Goal: Information Seeking & Learning: Learn about a topic

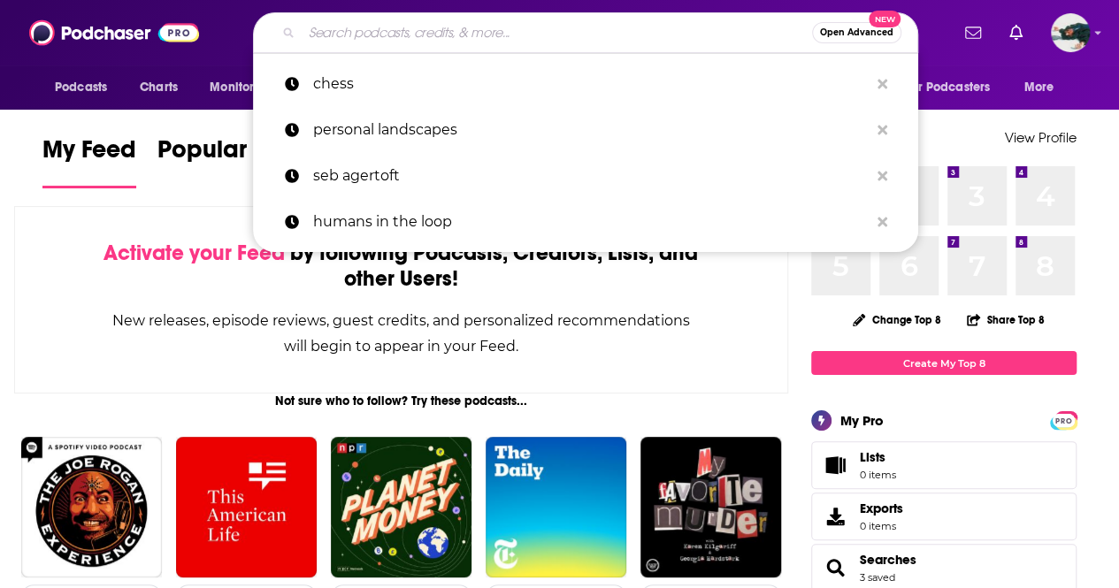
click at [355, 42] on input "Search podcasts, credits, & more..." at bounding box center [557, 33] width 510 height 28
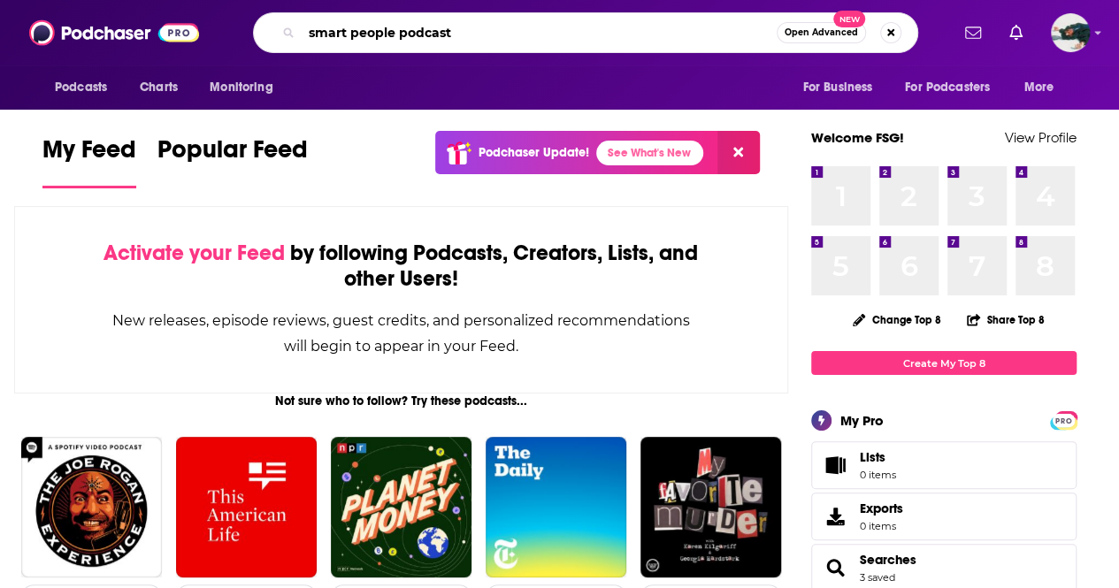
type input "smart people podcast"
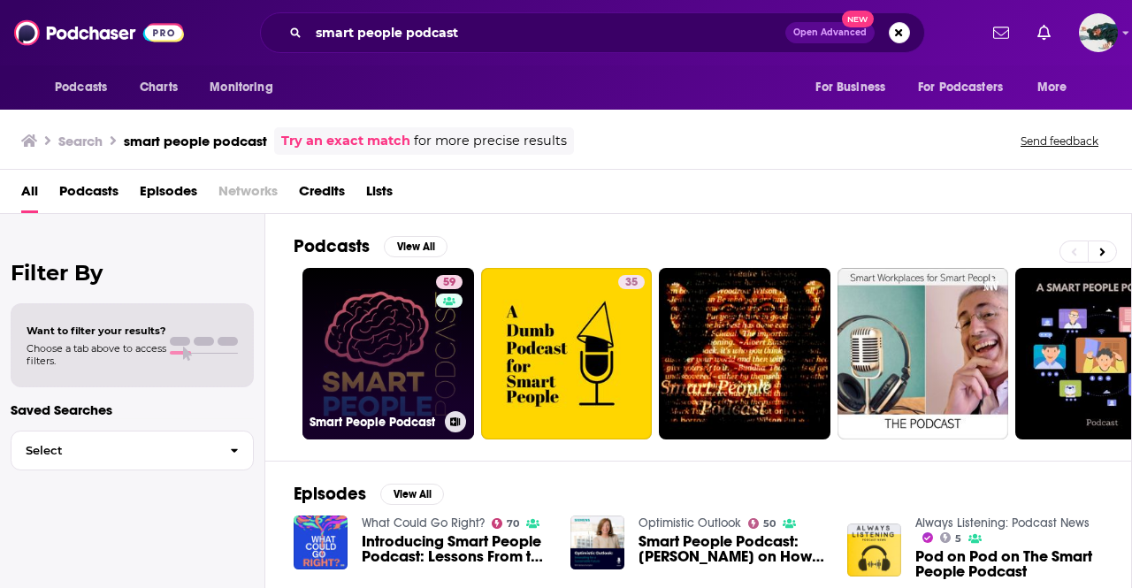
click at [387, 350] on link "59 Smart People Podcast" at bounding box center [389, 354] width 172 height 172
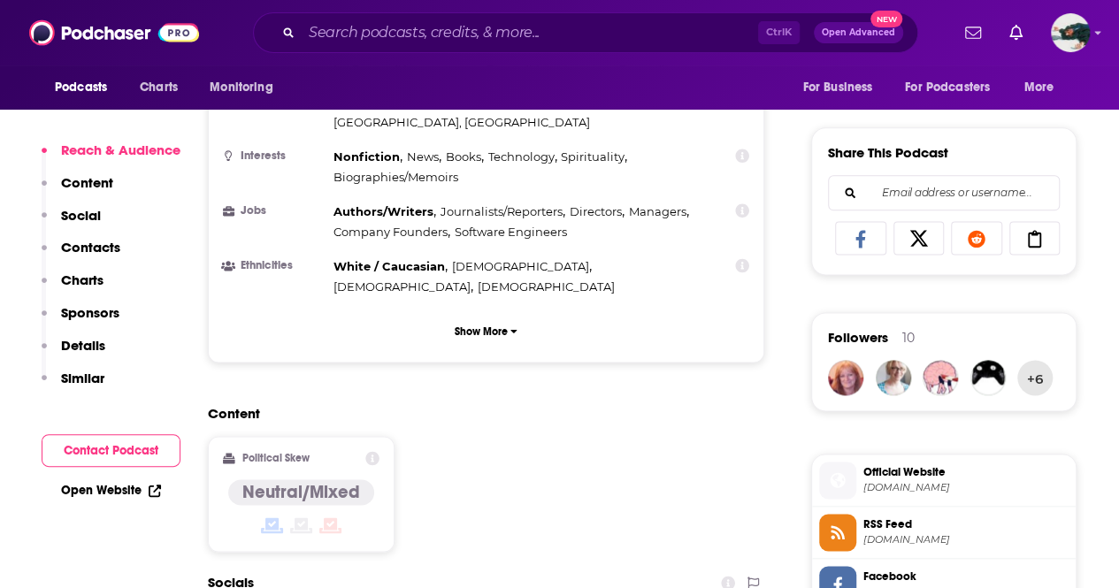
scroll to position [1150, 0]
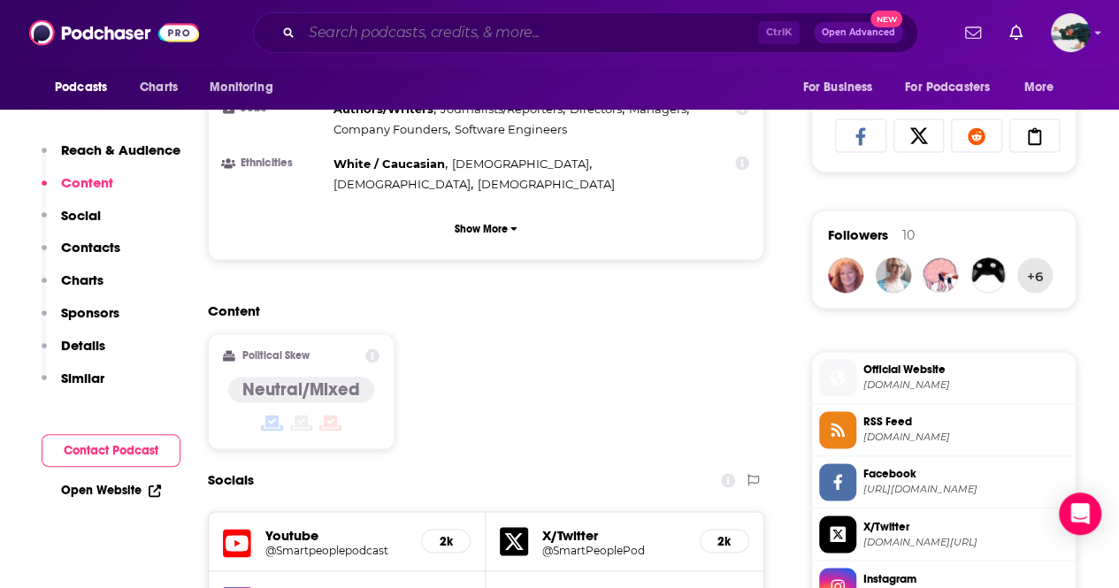
click at [497, 41] on input "Search podcasts, credits, & more..." at bounding box center [530, 33] width 456 height 28
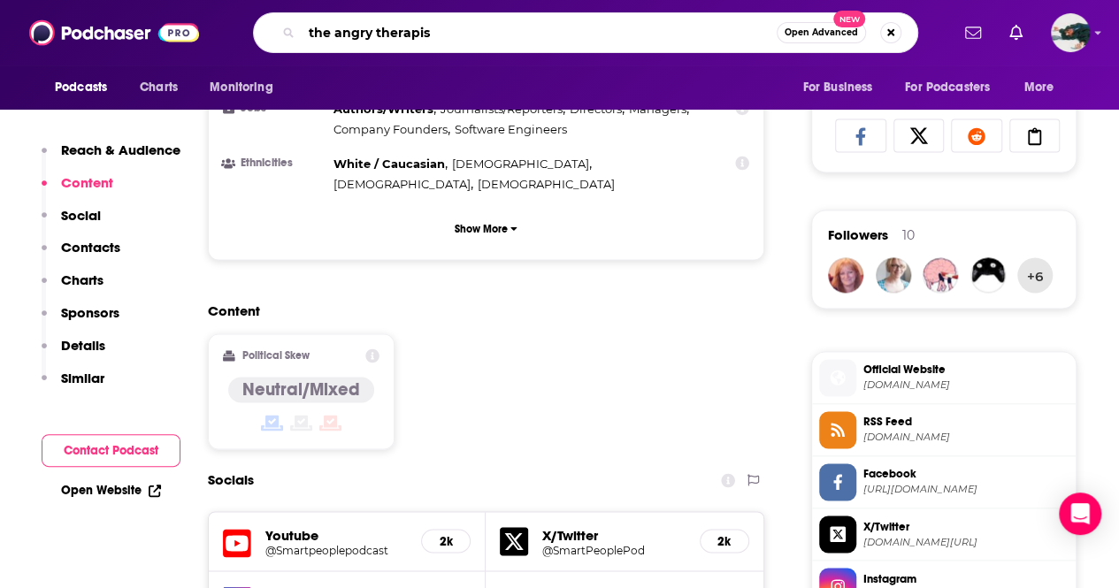
type input "the angry therapist"
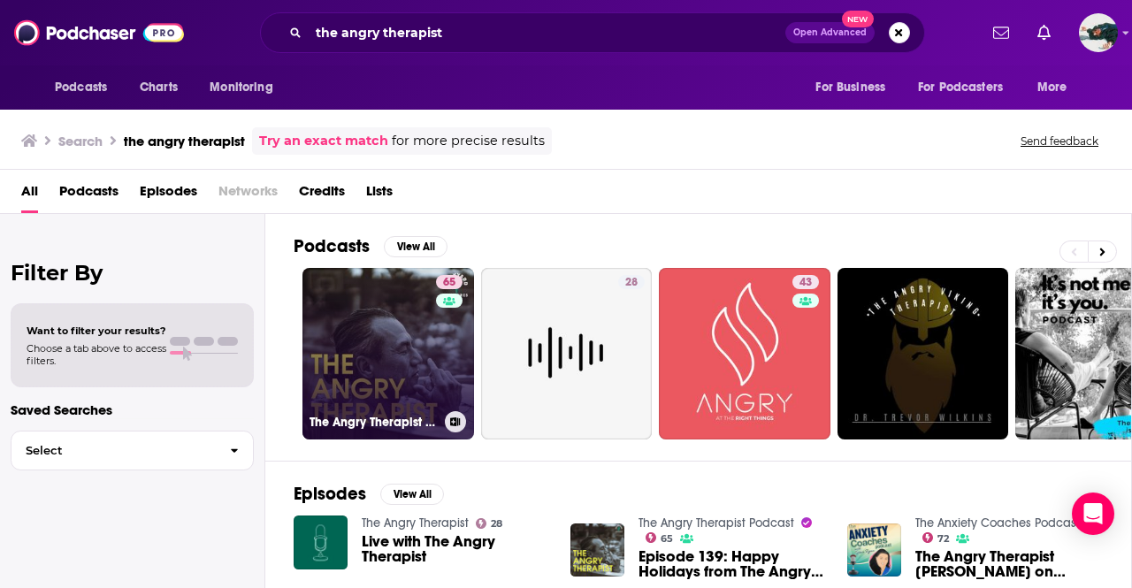
click at [397, 299] on link "65 The Angry Therapist Podcast" at bounding box center [389, 354] width 172 height 172
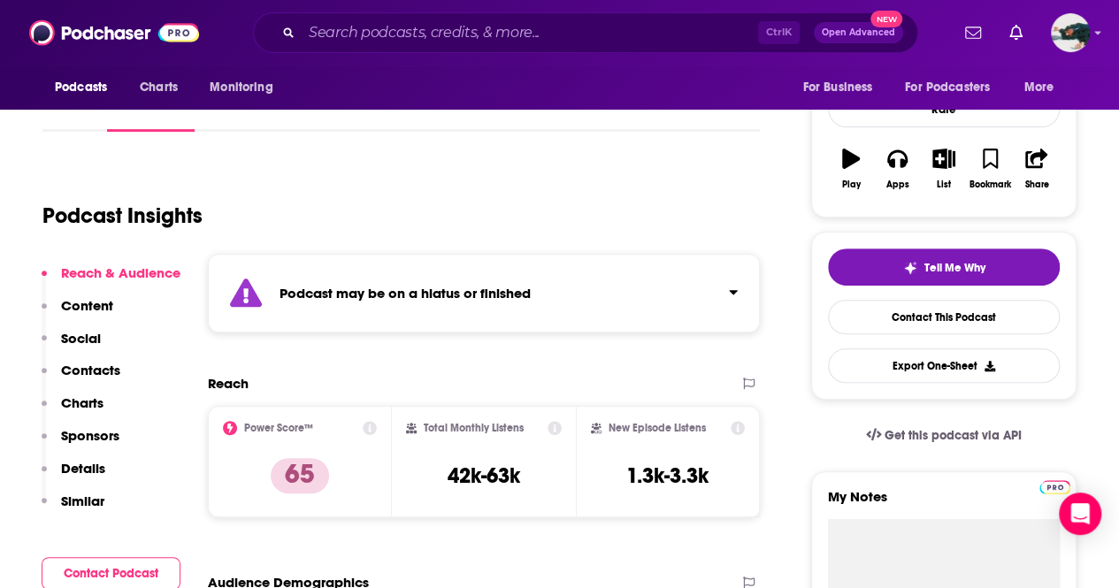
scroll to position [265, 0]
